Goal: Task Accomplishment & Management: Use online tool/utility

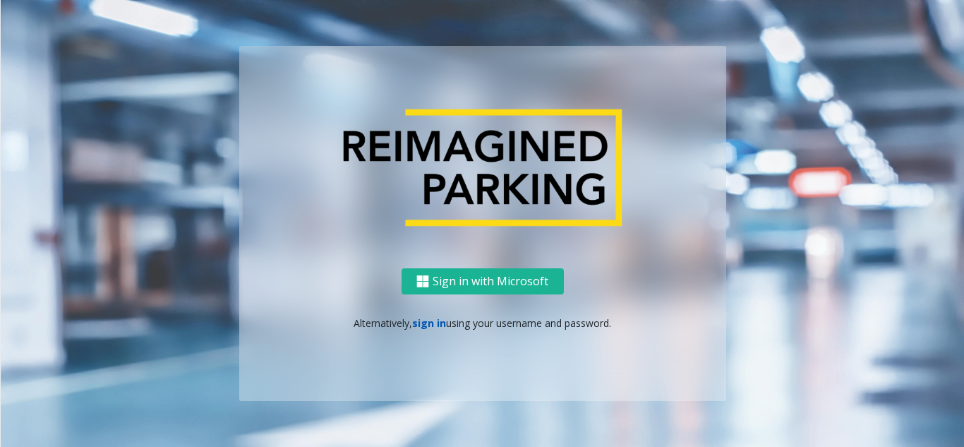
click at [421, 327] on link "sign in" at bounding box center [429, 322] width 34 height 13
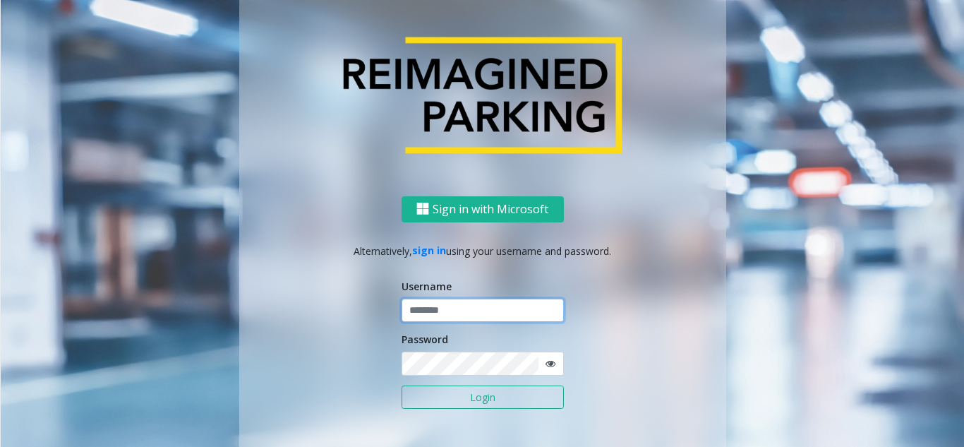
click at [449, 306] on input "text" at bounding box center [483, 311] width 162 height 24
type input "********"
click at [546, 362] on icon at bounding box center [550, 363] width 10 height 10
click at [498, 397] on button "Login" at bounding box center [483, 397] width 162 height 24
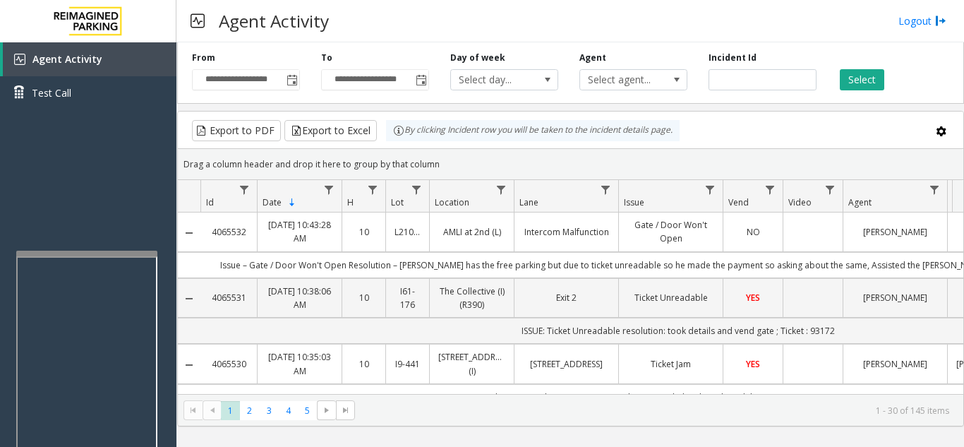
click at [74, 255] on div at bounding box center [86, 254] width 141 height 6
click at [794, 121] on div "Export to PDF Export to Excel By clicking Incident row you will be taken to the…" at bounding box center [570, 130] width 761 height 21
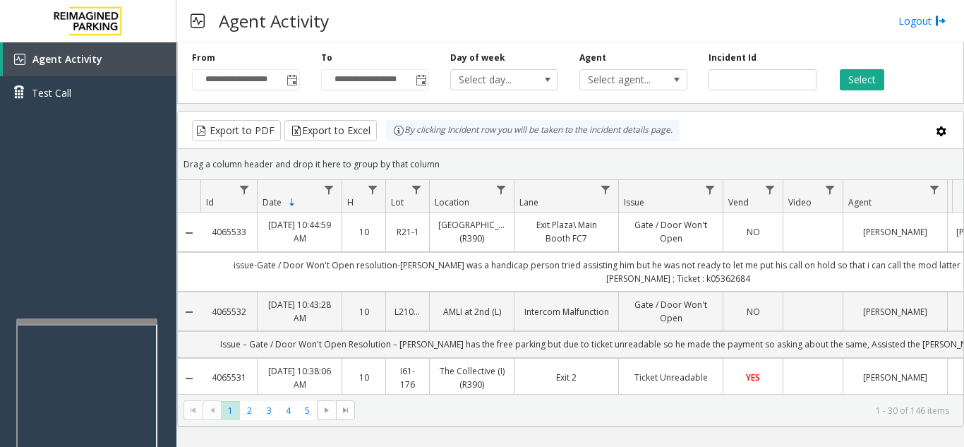
click at [84, 319] on div at bounding box center [86, 321] width 141 height 6
click at [88, 315] on div at bounding box center [85, 315] width 141 height 6
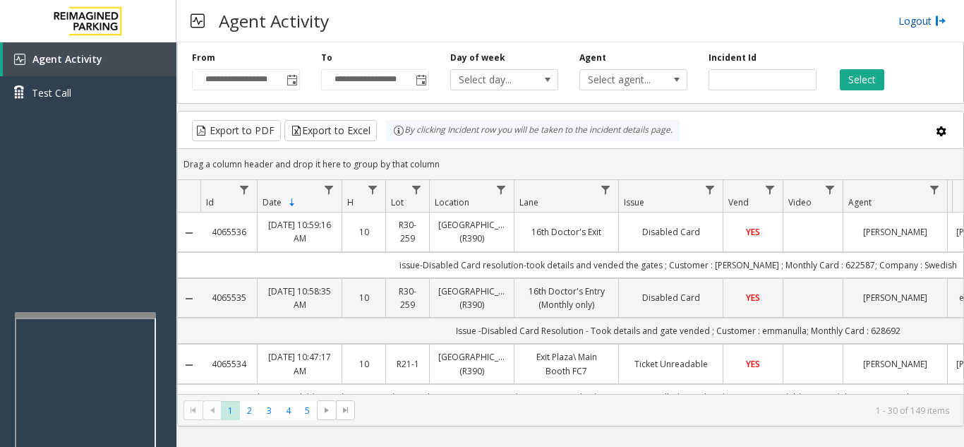
click at [920, 18] on link "Logout" at bounding box center [922, 20] width 48 height 15
